Goal: Task Accomplishment & Management: Manage account settings

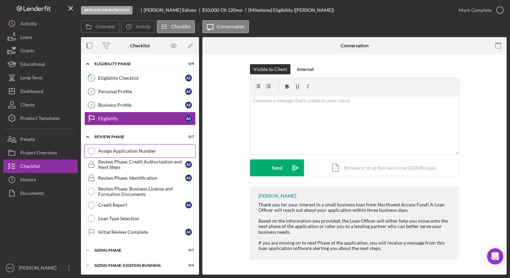
click at [144, 152] on div "Assign Application Number" at bounding box center [146, 150] width 97 height 5
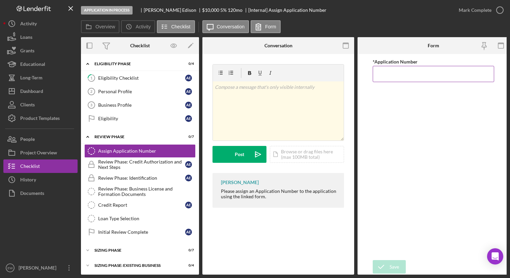
click at [393, 73] on input "*Application Number" at bounding box center [434, 74] width 122 height 16
type input "5546"
click at [388, 265] on icon "submit" at bounding box center [381, 266] width 17 height 17
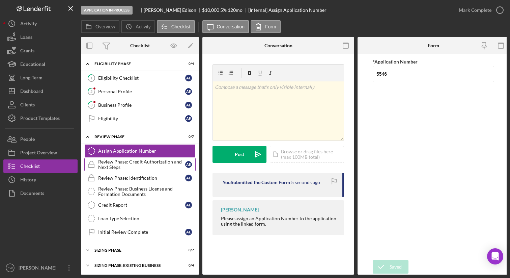
click at [89, 163] on icon "Review Phase: Credit Authorization and Next Steps" at bounding box center [91, 164] width 17 height 17
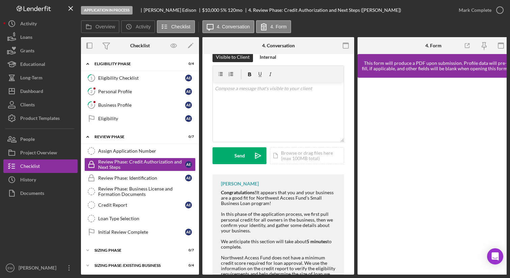
scroll to position [116, 0]
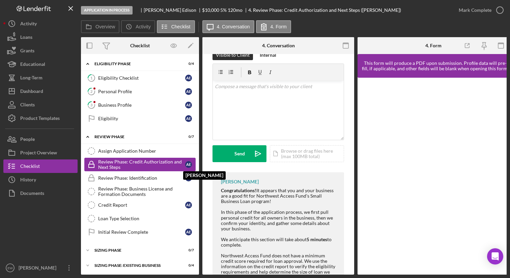
click at [191, 165] on div "A E" at bounding box center [190, 164] width 10 height 7
click at [97, 153] on icon "Assign Application Number" at bounding box center [91, 150] width 17 height 17
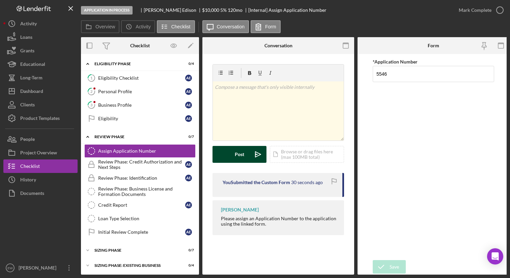
click at [244, 158] on div "Post" at bounding box center [239, 154] width 9 height 17
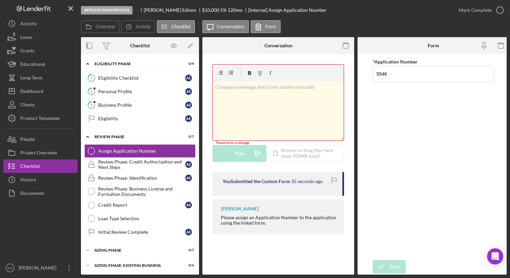
click at [248, 52] on div at bounding box center [228, 45] width 51 height 17
click at [411, 73] on input "5546" at bounding box center [434, 74] width 122 height 16
click at [136, 164] on div "Review Phase: Credit Authorization and Next Steps" at bounding box center [141, 164] width 87 height 11
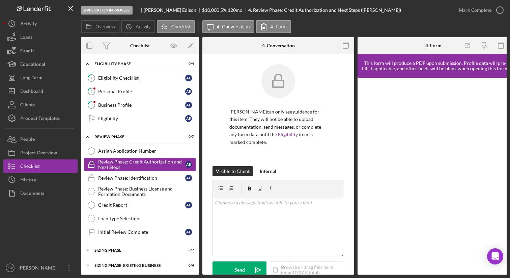
click at [90, 165] on icon "Review Phase: Credit Authorization and Next Steps" at bounding box center [91, 164] width 17 height 17
click at [186, 164] on div "A E" at bounding box center [188, 164] width 7 height 7
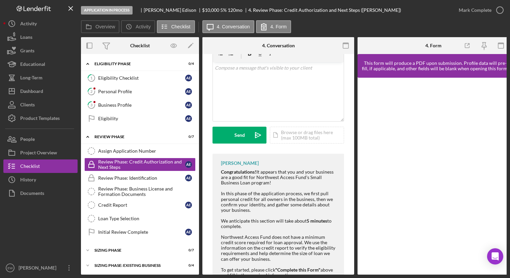
scroll to position [116, 0]
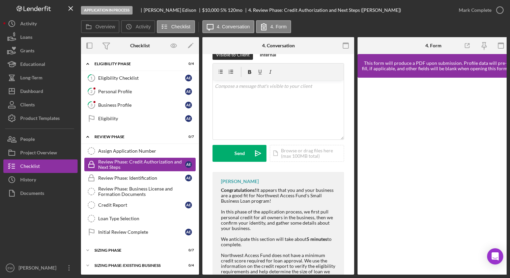
click at [91, 164] on rect at bounding box center [91, 165] width 5 height 3
click at [93, 135] on icon "Icon/Expander" at bounding box center [88, 137] width 14 height 14
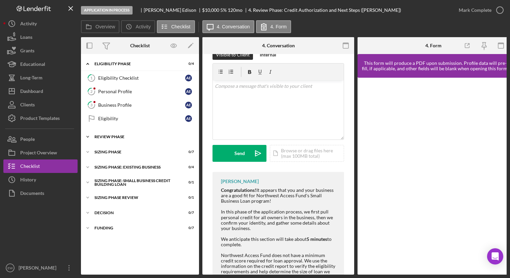
click at [93, 135] on icon "Icon/Expander" at bounding box center [88, 137] width 14 height 14
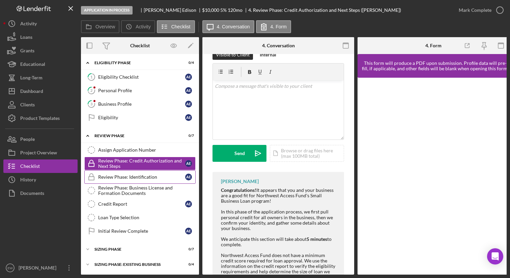
click at [89, 174] on icon "Review Phase: Identification" at bounding box center [91, 176] width 17 height 17
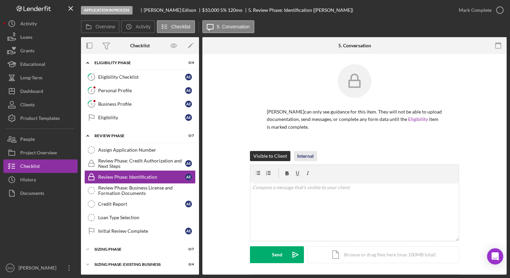
click at [302, 156] on div "Internal" at bounding box center [305, 156] width 17 height 10
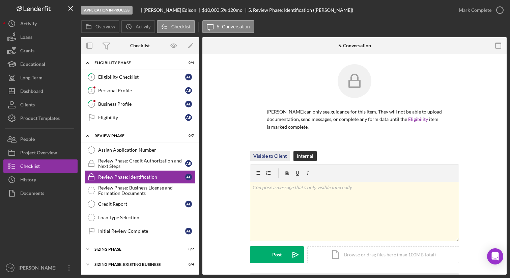
click at [275, 153] on div "Visible to Client" at bounding box center [270, 156] width 33 height 10
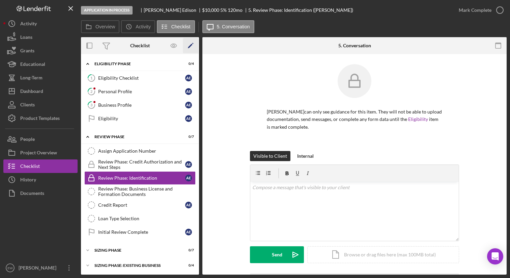
click at [186, 46] on icon "Icon/Edit" at bounding box center [190, 45] width 15 height 15
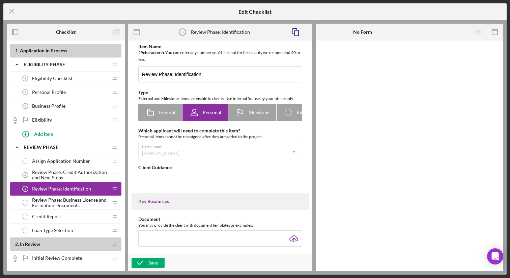
type textarea "<div>Please upload a full color copy of your personal identification, such as a…"
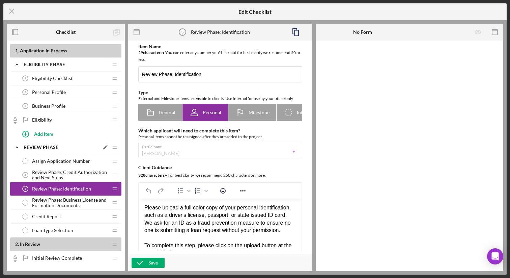
click at [105, 144] on icon "Icon/Edit" at bounding box center [105, 147] width 12 height 12
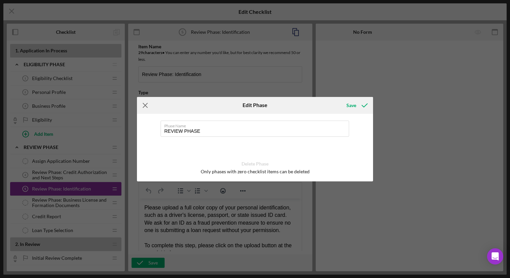
click at [147, 106] on line at bounding box center [145, 105] width 4 height 4
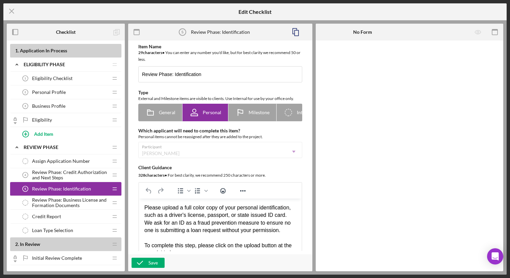
click at [40, 177] on span "Review Phase: Credit Authorization and Next Steps" at bounding box center [70, 174] width 76 height 11
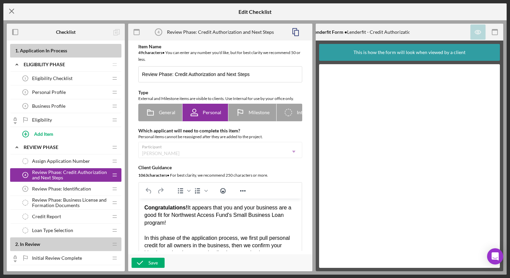
click at [12, 11] on icon "Icon/Menu Close" at bounding box center [11, 11] width 17 height 17
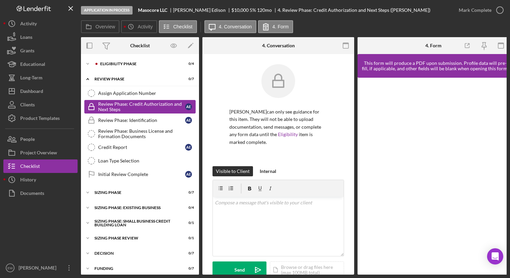
click at [87, 102] on icon "Review Phase: Credit Authorization and Next Steps" at bounding box center [91, 106] width 17 height 17
click at [190, 107] on div "A E" at bounding box center [190, 106] width 10 height 7
click at [108, 26] on label "Overview" at bounding box center [106, 26] width 20 height 5
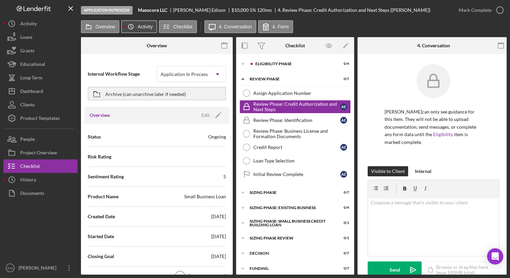
click at [139, 26] on label "Activity" at bounding box center [145, 26] width 15 height 5
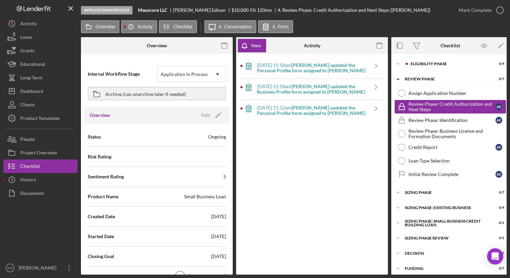
click at [401, 108] on icon "Review Phase: Credit Authorization and Next Steps" at bounding box center [402, 106] width 17 height 17
click at [46, 7] on icon "Logo-Reversed Created with Sketch." at bounding box center [33, 9] width 61 height 6
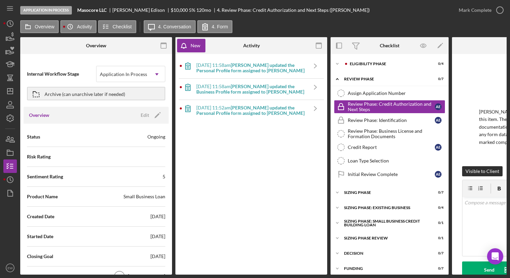
click at [46, 7] on div "Application In Process" at bounding box center [46, 10] width 52 height 8
click at [4, 7] on icon "Icon/Menu" at bounding box center [10, 8] width 15 height 15
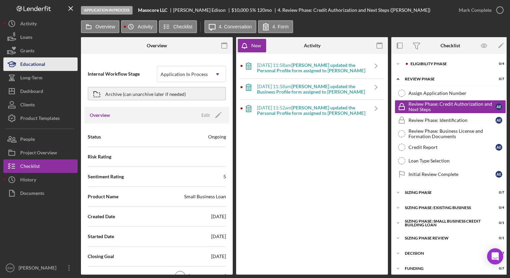
click at [43, 70] on div "Educational" at bounding box center [32, 64] width 25 height 15
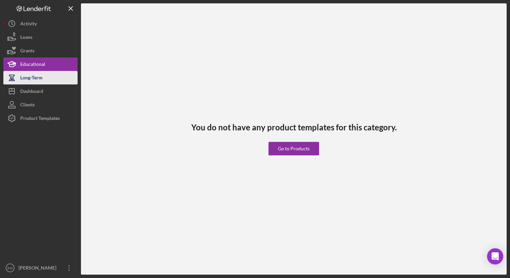
click at [44, 81] on button "Long-Term" at bounding box center [40, 78] width 74 height 14
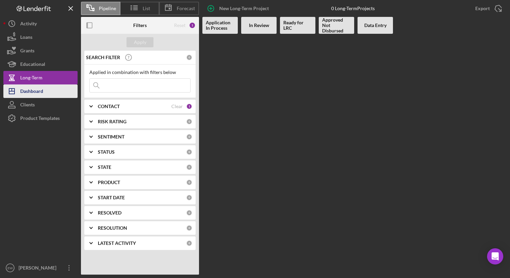
click at [44, 92] on button "Icon/Dashboard Dashboard" at bounding box center [40, 91] width 74 height 14
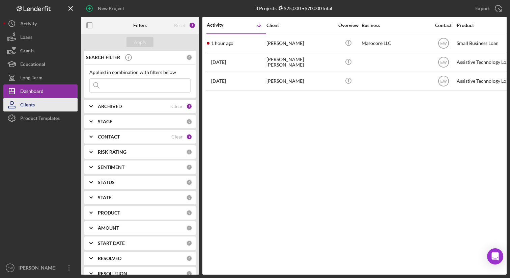
click at [38, 103] on button "Clients" at bounding box center [40, 105] width 74 height 14
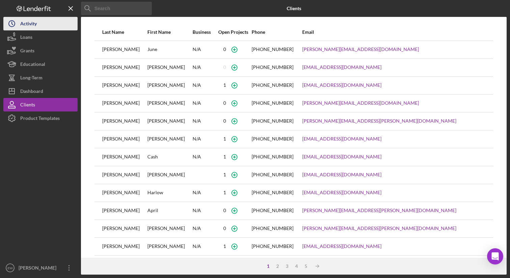
click at [50, 24] on button "Icon/History Activity" at bounding box center [40, 24] width 74 height 14
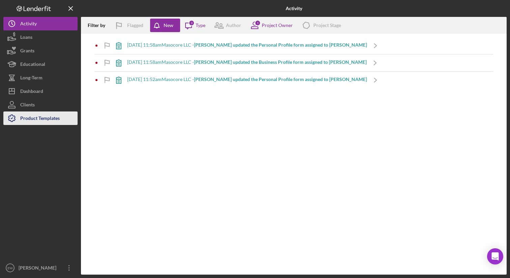
click at [46, 123] on div "Product Templates" at bounding box center [39, 118] width 39 height 15
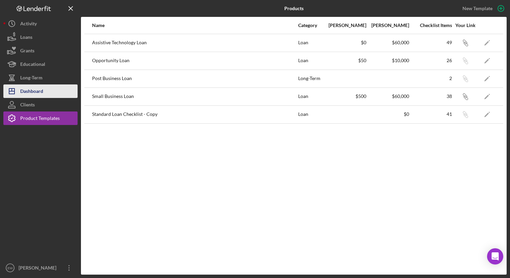
click at [44, 87] on button "Icon/Dashboard Dashboard" at bounding box center [40, 91] width 74 height 14
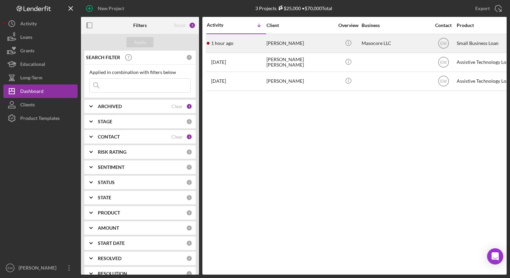
click at [307, 44] on div "[PERSON_NAME]" at bounding box center [301, 43] width 68 height 18
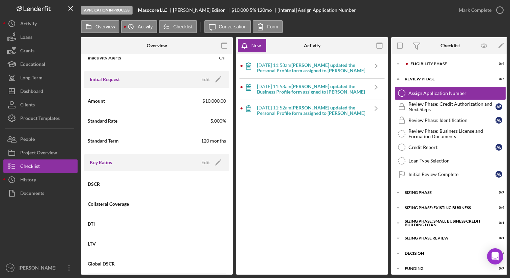
scroll to position [276, 0]
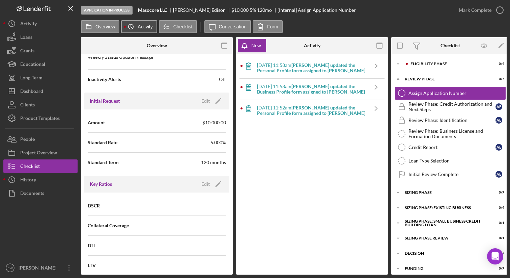
click at [131, 28] on icon "Icon/History" at bounding box center [131, 27] width 14 height 14
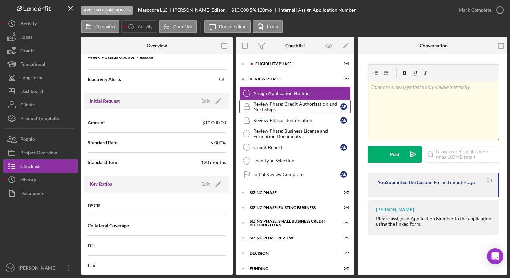
click at [247, 106] on rect at bounding box center [246, 107] width 5 height 3
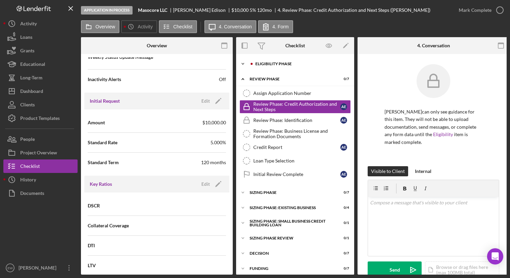
click at [287, 64] on div "Eligibility Phase" at bounding box center [301, 64] width 90 height 4
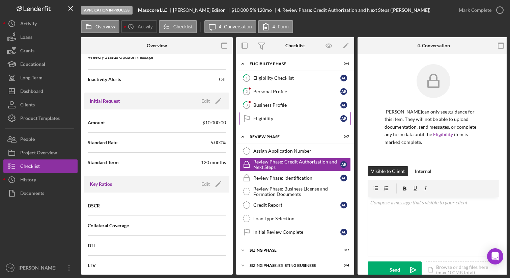
click at [299, 113] on link "Eligibility Eligibility A E" at bounding box center [295, 119] width 111 height 14
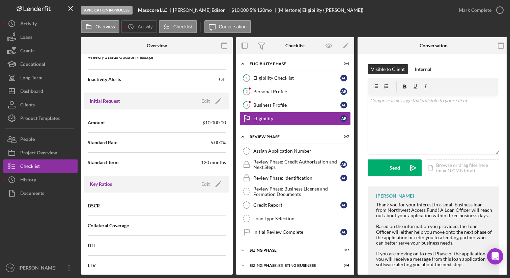
scroll to position [17, 0]
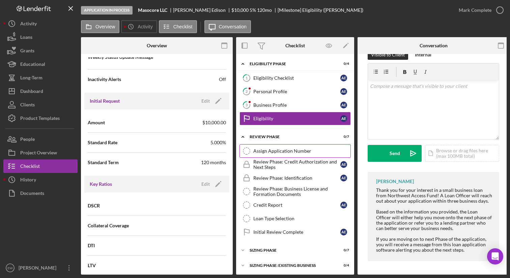
click at [325, 150] on div "Assign Application Number" at bounding box center [302, 150] width 97 height 5
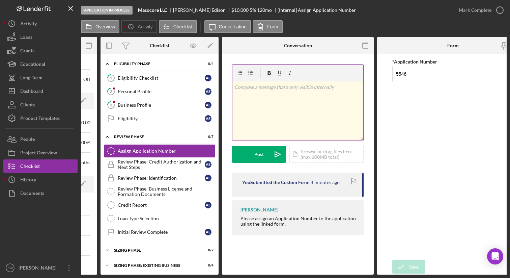
scroll to position [0, 144]
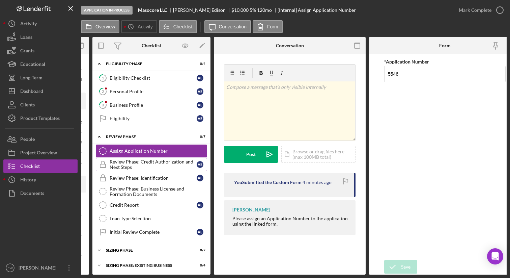
click at [186, 162] on div "Review Phase: Credit Authorization and Next Steps" at bounding box center [153, 164] width 87 height 11
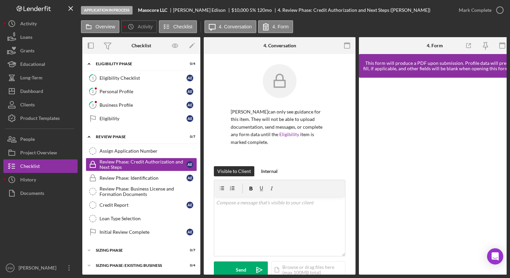
scroll to position [0, 158]
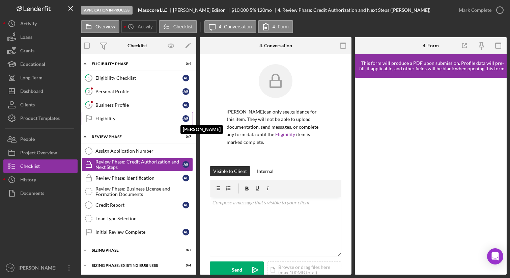
click at [183, 118] on div "A E" at bounding box center [186, 118] width 7 height 7
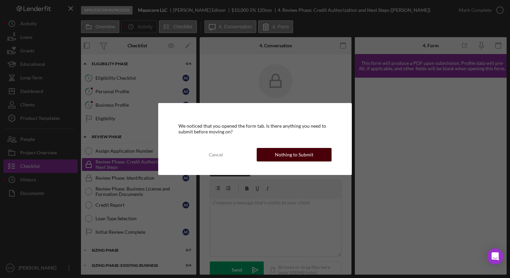
click at [268, 152] on button "Nothing to Submit" at bounding box center [294, 155] width 75 height 14
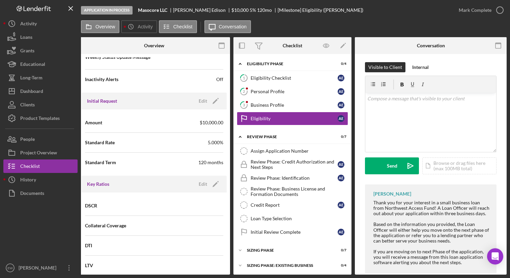
scroll to position [17, 0]
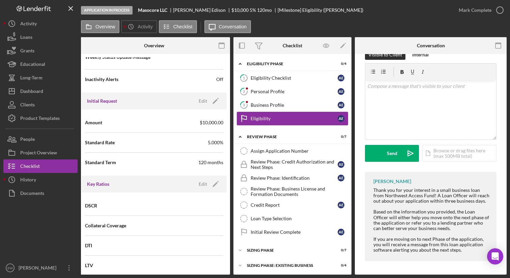
click at [242, 115] on icon at bounding box center [244, 117] width 5 height 4
click at [268, 118] on div "Eligibility" at bounding box center [294, 118] width 87 height 5
click at [399, 210] on div "Based on the information you provided, the Loan Officer will either help you mo…" at bounding box center [432, 220] width 116 height 22
click at [342, 43] on icon "Icon/Edit" at bounding box center [343, 45] width 15 height 15
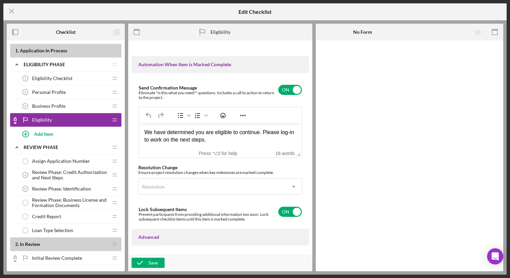
click at [73, 174] on span "Review Phase: Credit Authorization and Next Steps" at bounding box center [70, 174] width 76 height 11
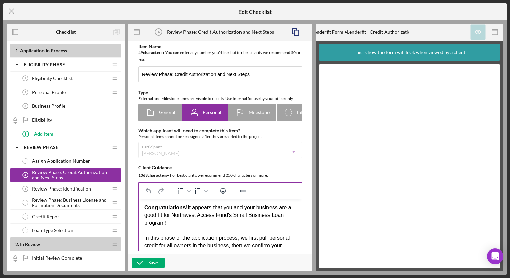
click at [164, 223] on div "Congratulations! It appears that you and your business are a good fit for North…" at bounding box center [220, 215] width 152 height 23
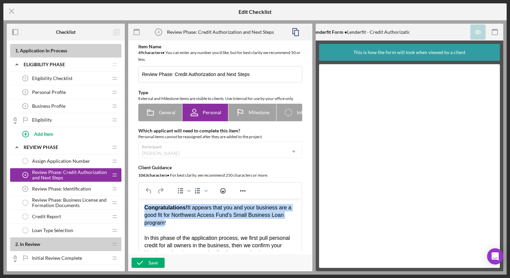
drag, startPoint x: 166, startPoint y: 224, endPoint x: 142, endPoint y: 210, distance: 28.0
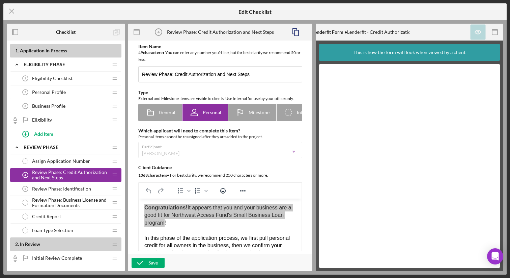
click at [17, 123] on icon "Icon/Checklist Item Locked" at bounding box center [15, 120] width 14 height 14
click at [15, 123] on icon at bounding box center [15, 123] width 3 height 2
click at [26, 120] on icon "Eligibility" at bounding box center [26, 120] width 14 height 14
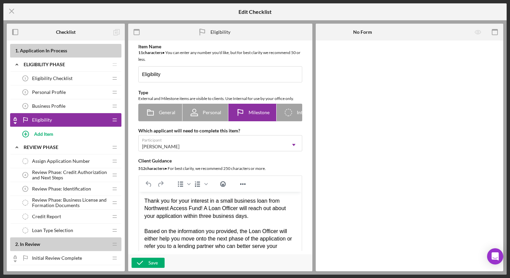
click at [15, 123] on icon at bounding box center [15, 123] width 3 height 2
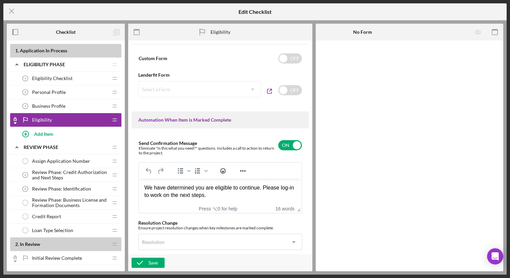
scroll to position [356, 0]
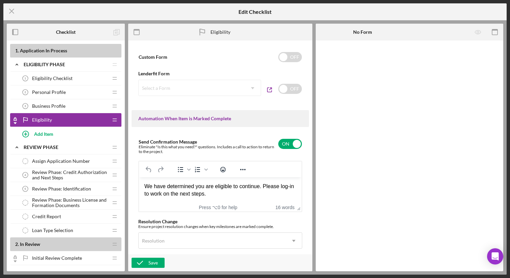
click at [146, 187] on div "We have determined you are eligible to continue. Please log-in to work on the n…" at bounding box center [220, 190] width 152 height 15
click at [207, 194] on div "Congratulations! We have determined you are eligible to continue. Please log-in…" at bounding box center [220, 190] width 152 height 15
click at [150, 266] on div "Save" at bounding box center [153, 263] width 9 height 10
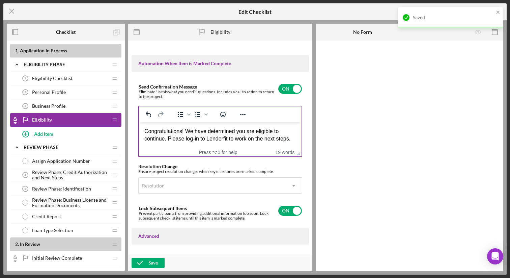
scroll to position [417, 0]
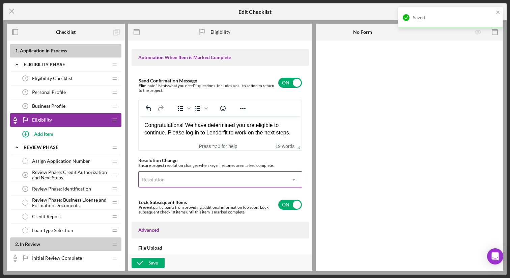
click at [288, 180] on icon "Icon/Dropdown Arrow" at bounding box center [294, 180] width 16 height 16
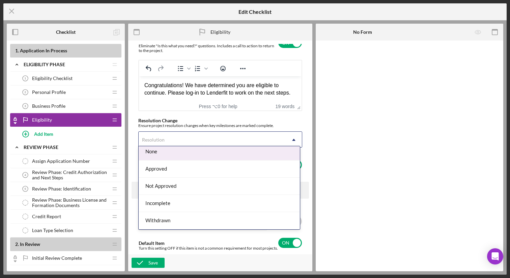
scroll to position [0, 0]
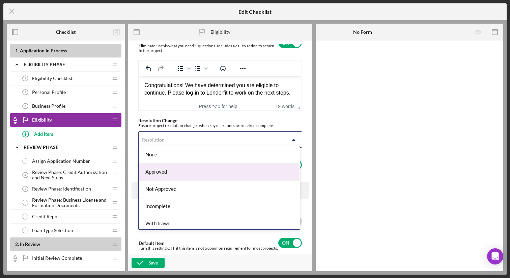
click at [262, 169] on div "Approved" at bounding box center [219, 171] width 161 height 17
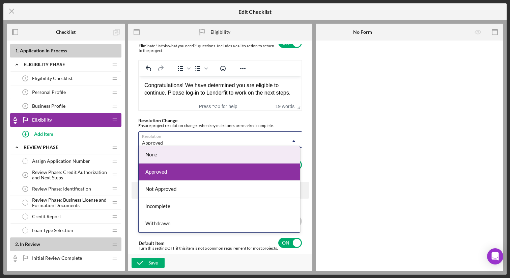
click at [290, 137] on icon "Icon/Dropdown Arrow" at bounding box center [294, 141] width 16 height 16
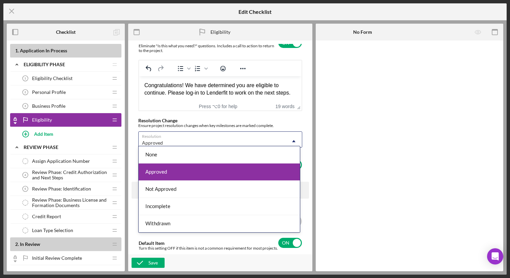
click at [252, 173] on div "Approved" at bounding box center [219, 171] width 161 height 17
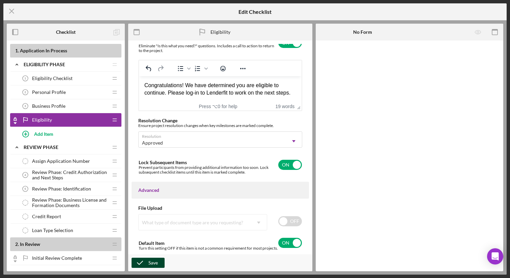
click at [156, 264] on div "Save" at bounding box center [153, 263] width 9 height 10
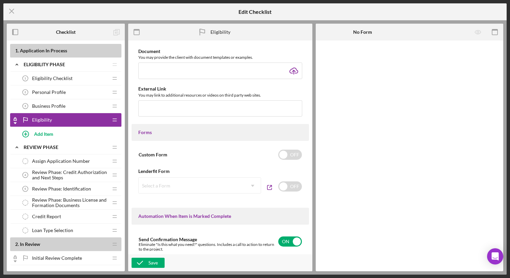
scroll to position [253, 0]
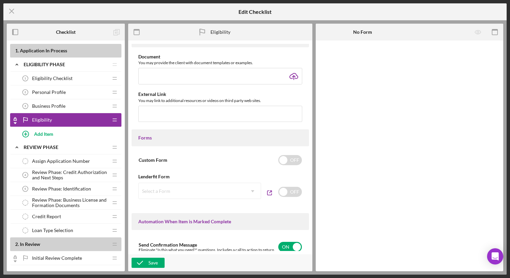
click at [250, 192] on div "Select a Form Icon/Dropdown Arrow" at bounding box center [199, 191] width 123 height 16
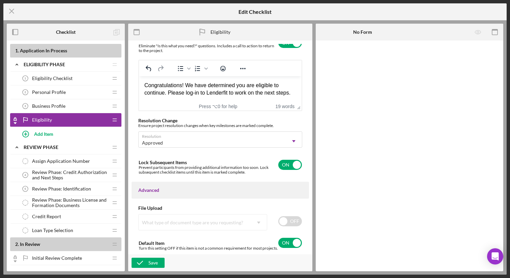
scroll to position [463, 0]
click at [282, 163] on input "checkbox" at bounding box center [291, 165] width 24 height 10
checkbox input "false"
click at [145, 260] on icon "button" at bounding box center [140, 262] width 17 height 17
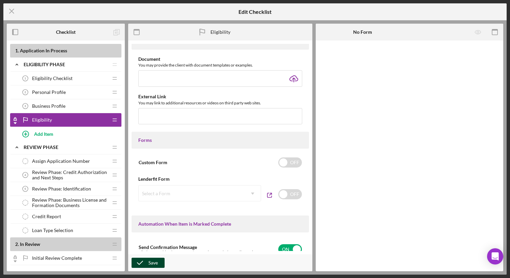
scroll to position [155, 0]
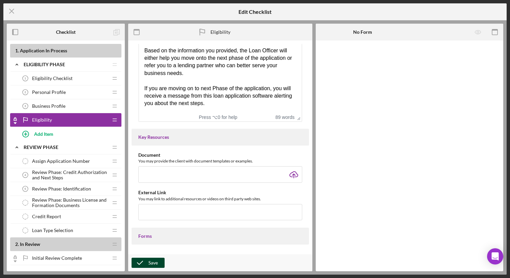
click at [14, 121] on icon "Icon/Checklist Item Locked" at bounding box center [15, 120] width 14 height 14
click at [114, 122] on icon "Icon/Drag" at bounding box center [115, 120] width 14 height 14
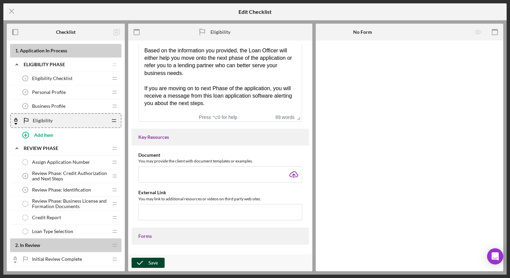
click at [114, 120] on icon "Icon/Drag" at bounding box center [114, 121] width 14 height 14
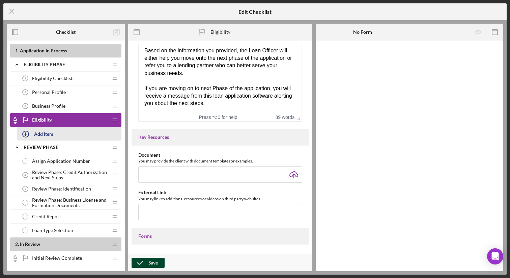
click at [103, 136] on button "Add Item" at bounding box center [69, 134] width 105 height 14
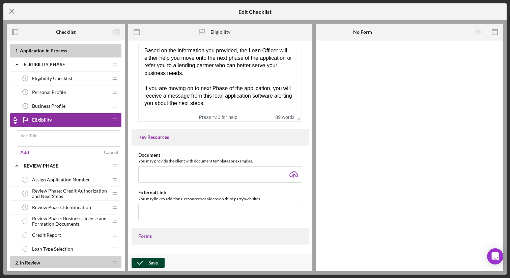
click at [12, 11] on line at bounding box center [11, 11] width 4 height 4
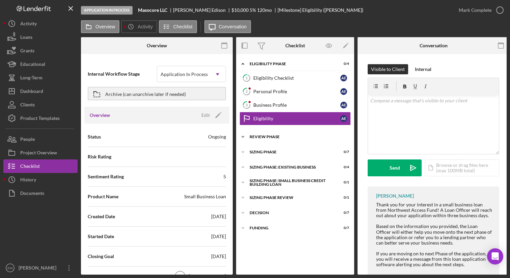
click at [246, 137] on icon "Icon/Expander" at bounding box center [243, 137] width 14 height 14
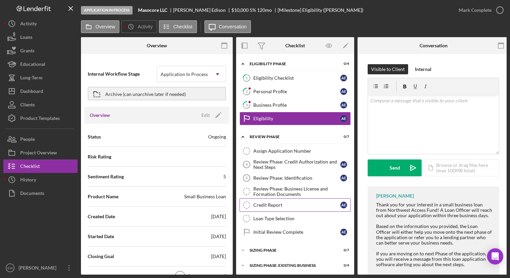
click at [311, 201] on link "Credit Report Credit Report A E" at bounding box center [295, 205] width 111 height 14
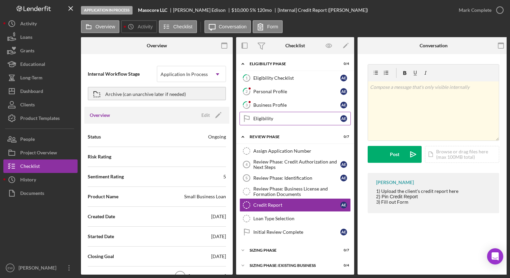
click at [312, 115] on link "Eligibility Eligibility A E" at bounding box center [295, 119] width 111 height 14
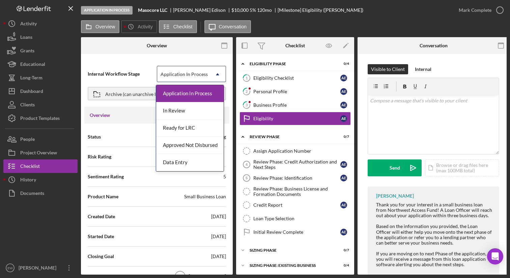
click at [217, 74] on icon "Icon/Dropdown Arrow" at bounding box center [218, 74] width 16 height 16
click at [196, 109] on div "In Review" at bounding box center [190, 110] width 68 height 17
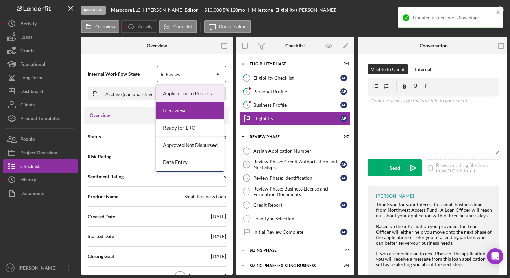
click at [215, 77] on icon "Icon/Dropdown Arrow" at bounding box center [218, 74] width 16 height 16
click at [207, 93] on div "Application In Process" at bounding box center [190, 93] width 68 height 17
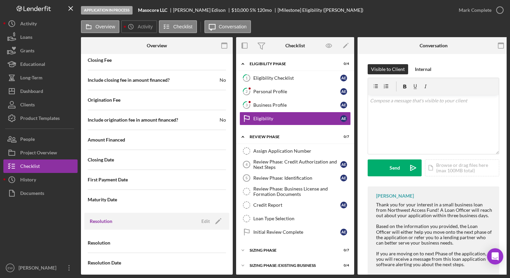
scroll to position [711, 0]
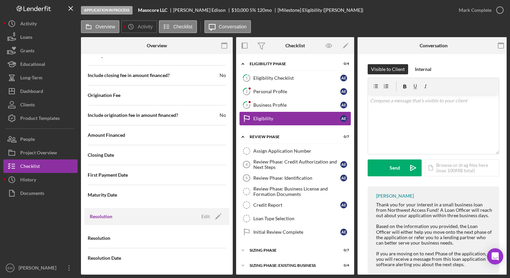
click at [271, 117] on div "Eligibility" at bounding box center [297, 118] width 87 height 5
click at [478, 10] on div "Mark Complete" at bounding box center [475, 10] width 33 height 14
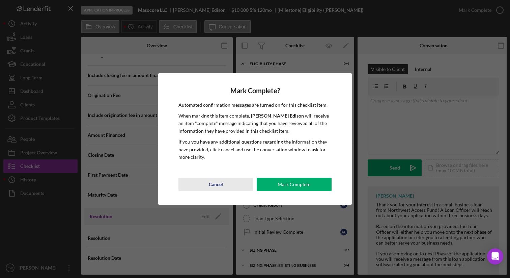
click at [217, 183] on div "Cancel" at bounding box center [216, 185] width 14 height 14
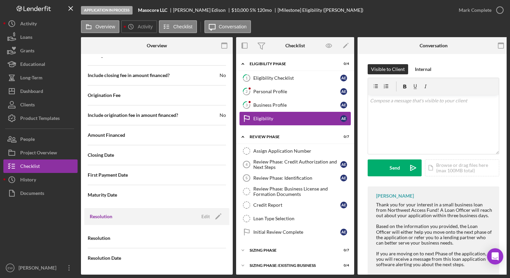
click at [261, 117] on div "Eligibility" at bounding box center [297, 118] width 87 height 5
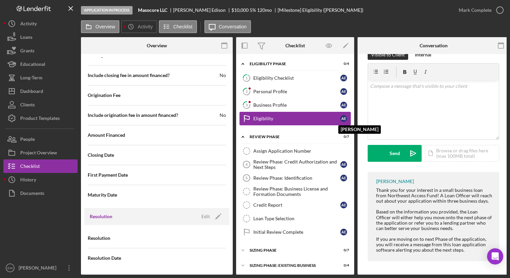
click at [341, 119] on div "A E" at bounding box center [344, 118] width 7 height 7
click at [242, 118] on icon "Eligibility" at bounding box center [246, 118] width 17 height 17
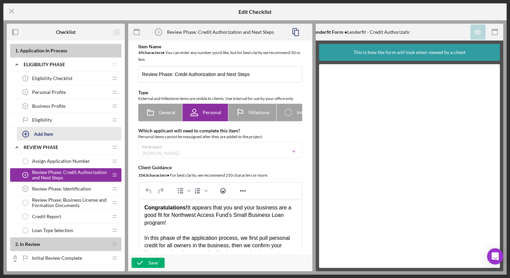
click at [85, 127] on div "Add Item" at bounding box center [69, 134] width 105 height 14
click at [83, 116] on div "Eligibility Eligibility" at bounding box center [63, 120] width 89 height 14
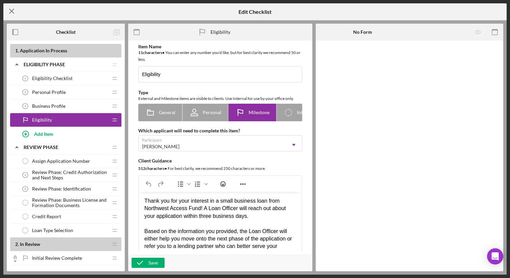
click at [11, 10] on icon "Icon/Menu Close" at bounding box center [11, 11] width 17 height 17
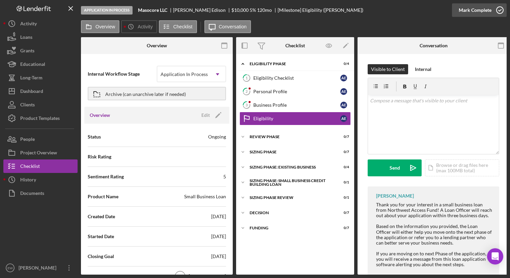
click at [500, 11] on icon "button" at bounding box center [500, 10] width 17 height 17
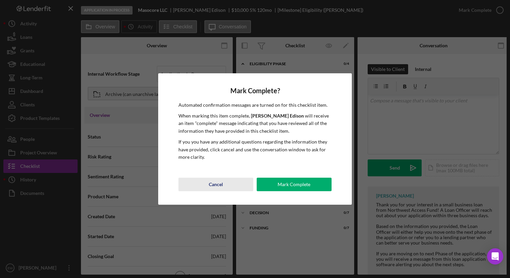
click at [207, 189] on button "Cancel" at bounding box center [216, 185] width 75 height 14
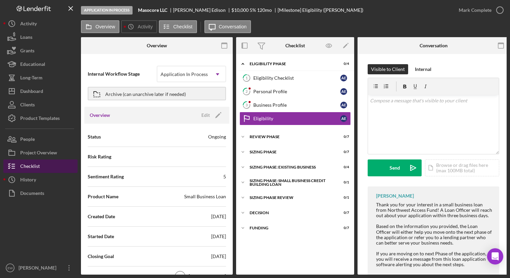
click at [55, 167] on button "Checklist" at bounding box center [40, 166] width 74 height 14
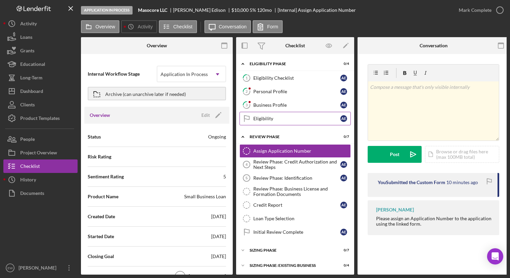
click at [309, 118] on div "Eligibility" at bounding box center [297, 118] width 87 height 5
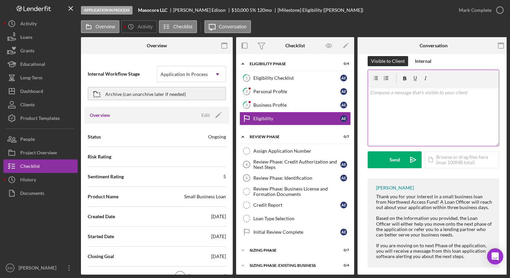
scroll to position [13, 0]
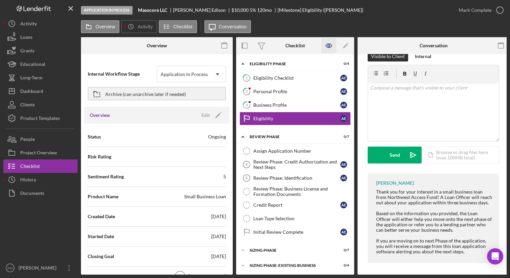
click at [329, 48] on icon "button" at bounding box center [329, 45] width 15 height 15
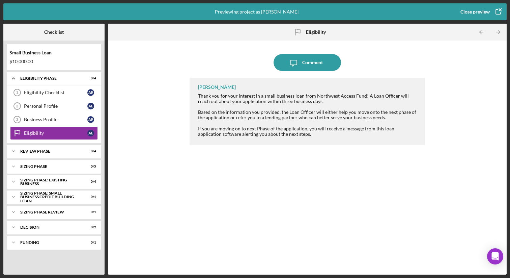
click at [495, 7] on icon "button" at bounding box center [498, 11] width 17 height 17
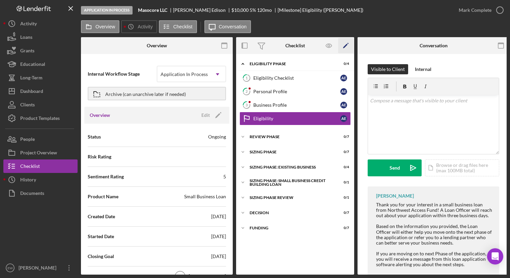
click at [347, 45] on polygon "button" at bounding box center [345, 46] width 5 height 5
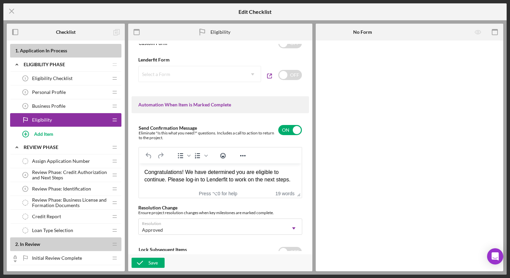
scroll to position [8, 0]
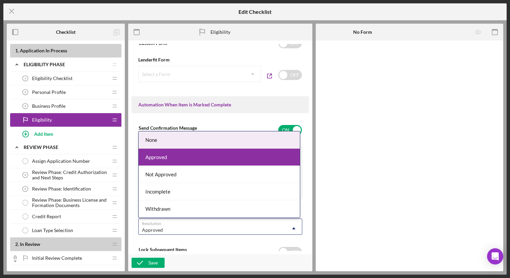
click at [281, 229] on div "Approved" at bounding box center [212, 230] width 147 height 16
click at [260, 143] on div "None" at bounding box center [219, 139] width 161 height 17
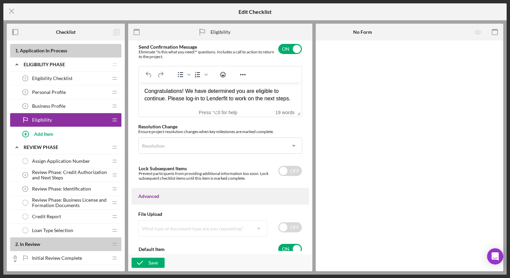
scroll to position [463, 0]
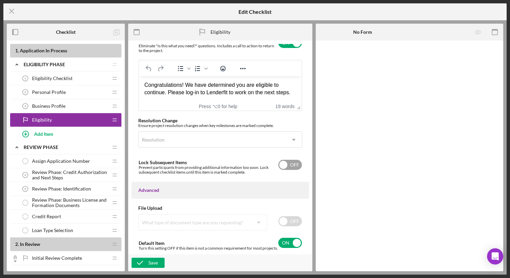
click at [294, 161] on input "checkbox" at bounding box center [291, 165] width 24 height 10
checkbox input "true"
click at [150, 260] on div "Save" at bounding box center [153, 263] width 9 height 10
click at [10, 12] on line at bounding box center [11, 11] width 4 height 4
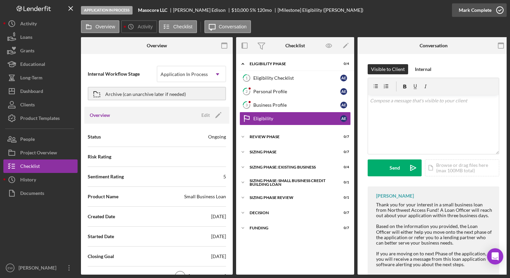
click at [475, 7] on div "Mark Complete" at bounding box center [475, 10] width 33 height 14
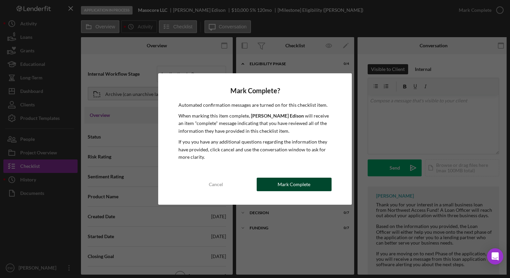
click at [291, 184] on div "Mark Complete" at bounding box center [294, 185] width 33 height 14
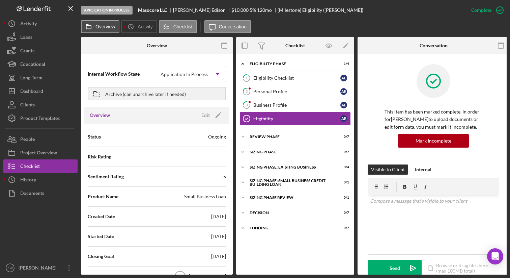
click at [109, 26] on label "Overview" at bounding box center [106, 26] width 20 height 5
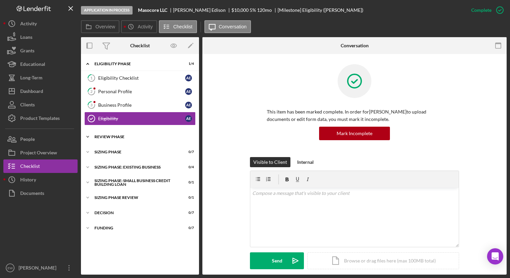
click at [129, 137] on div "REVIEW PHASE" at bounding box center [143, 137] width 96 height 4
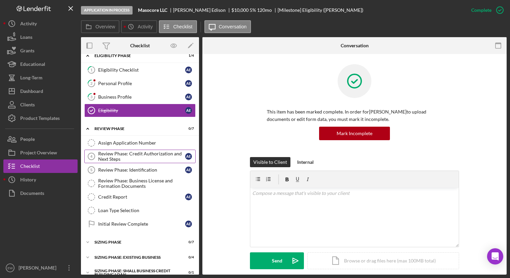
scroll to position [10, 0]
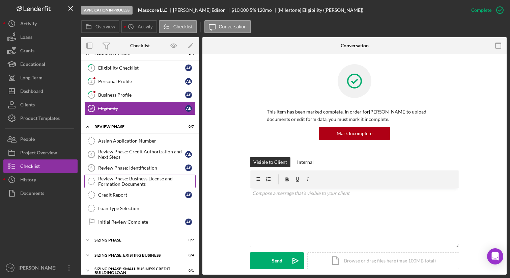
click at [138, 176] on div "Review Phase: Business License and Formation Documents" at bounding box center [146, 181] width 97 height 11
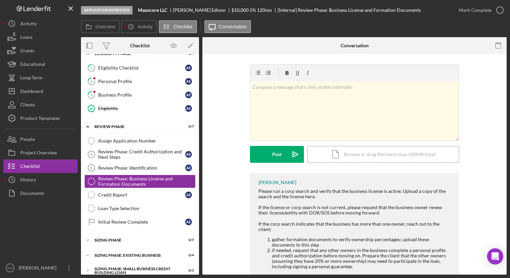
click at [354, 154] on div "Icon/Document Browse or drag files here (max 100MB total) Tap to choose files o…" at bounding box center [384, 154] width 152 height 17
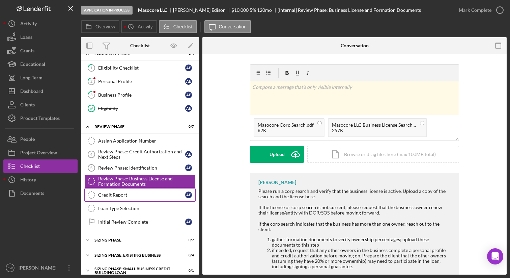
click at [155, 195] on div "Credit Report" at bounding box center [141, 194] width 87 height 5
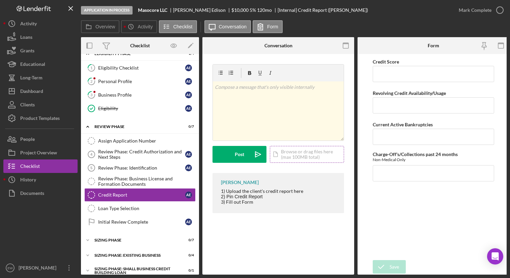
click at [291, 154] on div "Icon/Document Browse or drag files here (max 100MB total) Tap to choose files o…" at bounding box center [307, 154] width 74 height 17
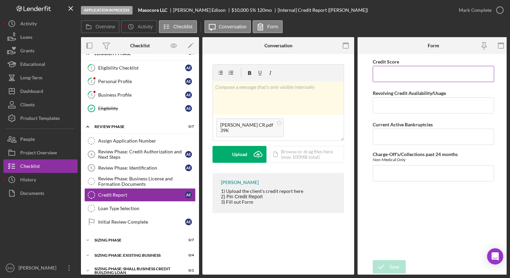
click at [394, 72] on input "Credit Score" at bounding box center [434, 74] width 122 height 16
type input "693"
click at [406, 106] on input "Revolving Credit Availability/Usage" at bounding box center [434, 105] width 122 height 16
type input "100%"
click at [406, 139] on input "Current Active Bankruptcies" at bounding box center [434, 137] width 122 height 16
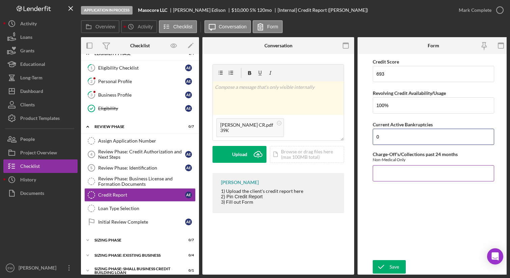
type input "0"
click at [396, 172] on input "Charge-Off's/Collections past 24 months" at bounding box center [434, 173] width 122 height 16
type input "0"
click at [393, 263] on div "Save" at bounding box center [394, 267] width 9 height 14
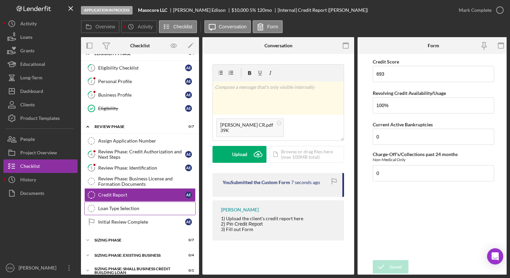
click at [136, 207] on div "Loan Type Selection" at bounding box center [146, 208] width 97 height 5
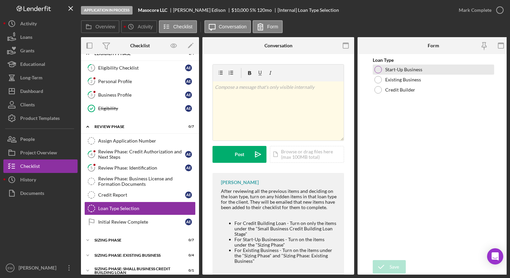
click at [381, 69] on div at bounding box center [378, 69] width 7 height 7
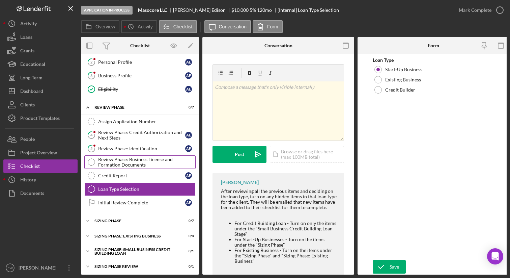
scroll to position [35, 0]
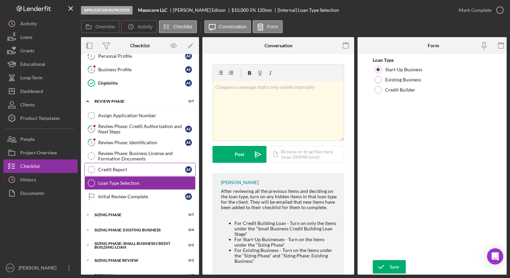
click at [137, 170] on div "Credit Report" at bounding box center [141, 169] width 87 height 5
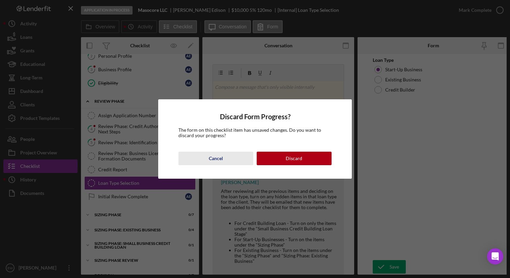
click at [211, 160] on div "Cancel" at bounding box center [216, 159] width 14 height 14
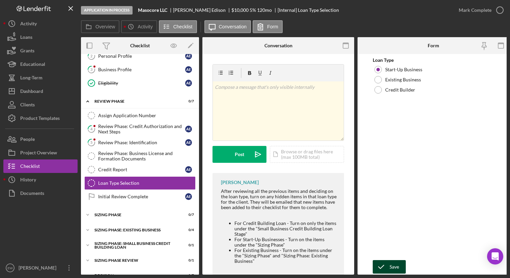
click at [384, 262] on icon "submit" at bounding box center [381, 266] width 17 height 17
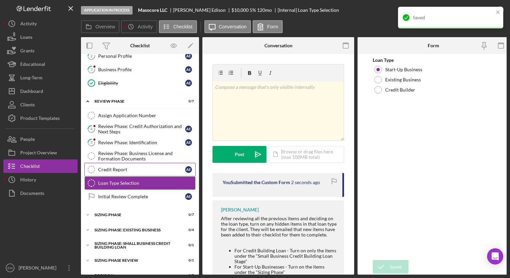
click at [156, 170] on div "Credit Report" at bounding box center [141, 169] width 87 height 5
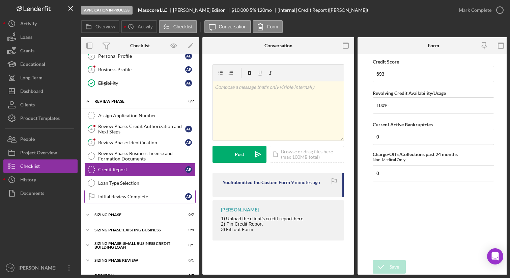
click at [134, 195] on div "Initial Review Complete" at bounding box center [141, 196] width 87 height 5
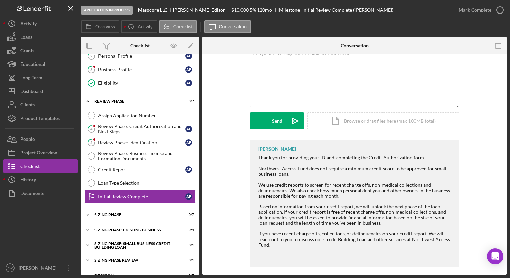
scroll to position [47, 0]
click at [500, 12] on icon "button" at bounding box center [500, 10] width 17 height 17
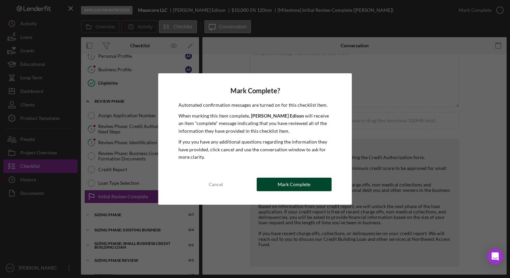
click at [293, 185] on div "Mark Complete" at bounding box center [294, 185] width 33 height 14
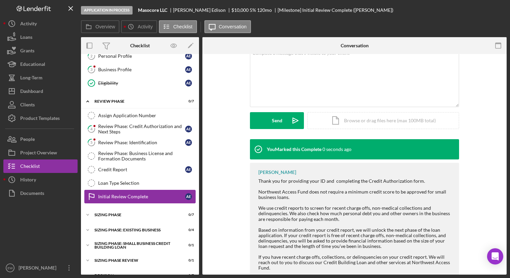
scroll to position [140, 0]
click at [102, 214] on div "Sizing Phase" at bounding box center [143, 215] width 96 height 4
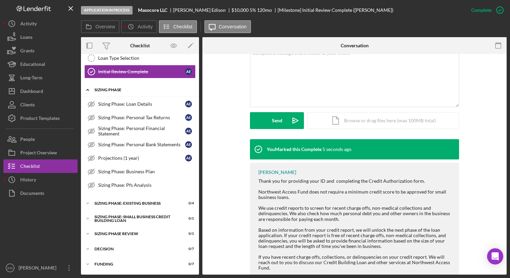
scroll to position [146, 0]
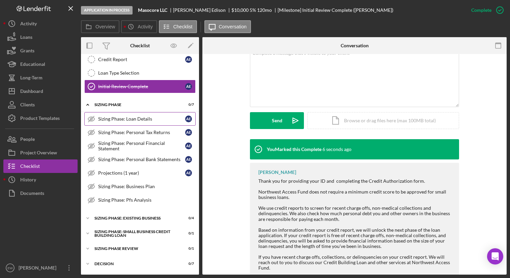
click at [161, 118] on div "Sizing Phase: Loan Details" at bounding box center [141, 118] width 87 height 5
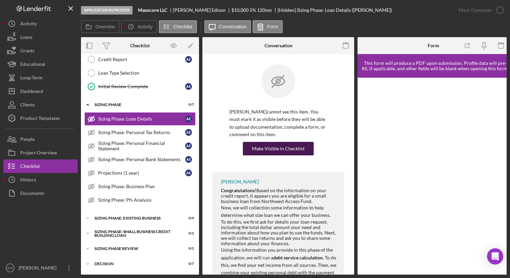
click at [260, 145] on div "Make Visible in Checklist" at bounding box center [278, 149] width 53 height 14
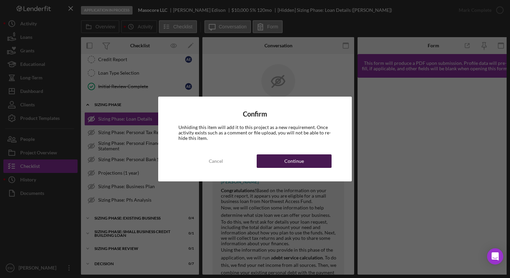
click at [276, 164] on button "Continue" at bounding box center [294, 161] width 75 height 14
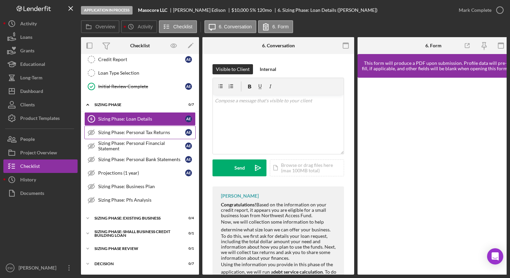
click at [147, 130] on div "Sizing Phase: Personal Tax Returns" at bounding box center [141, 132] width 87 height 5
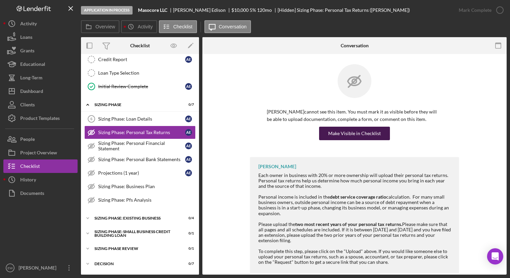
click at [340, 134] on div "Make Visible in Checklist" at bounding box center [354, 134] width 53 height 14
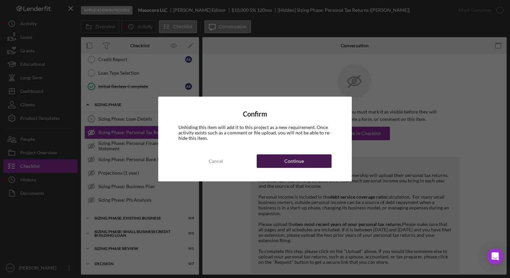
click at [295, 156] on div "Continue" at bounding box center [295, 161] width 20 height 14
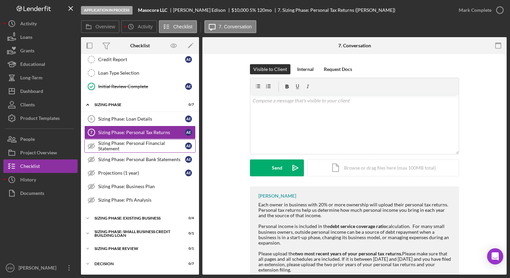
click at [153, 146] on div "Sizing Phase: Personal Financial Statement" at bounding box center [141, 145] width 87 height 11
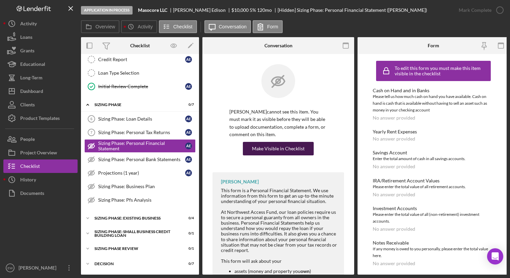
click at [281, 147] on div "Make Visible in Checklist" at bounding box center [278, 149] width 53 height 14
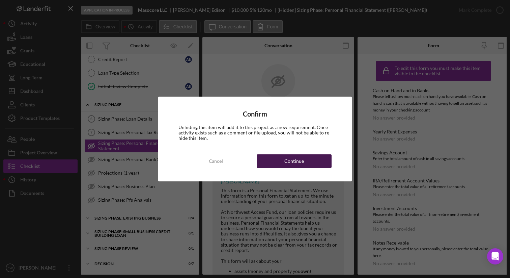
click at [289, 160] on div "Continue" at bounding box center [295, 161] width 20 height 14
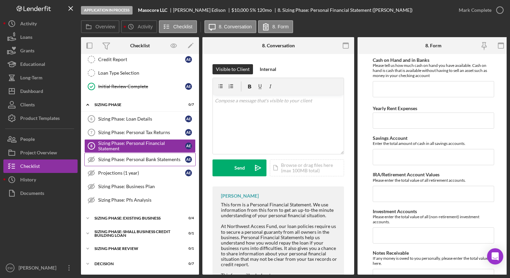
click at [141, 154] on link "Sizing Phase: Personal Bank Statements Sizing Phase: Personal Bank Statements A…" at bounding box center [139, 160] width 111 height 14
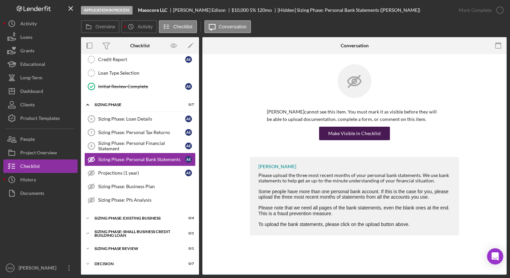
click at [356, 134] on div "Make Visible in Checklist" at bounding box center [354, 134] width 53 height 14
